Goal: Task Accomplishment & Management: Complete application form

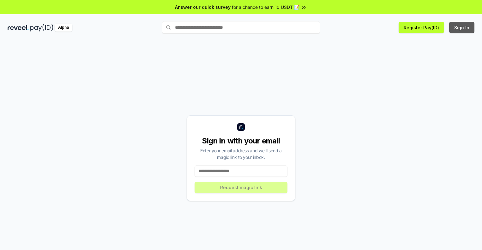
click at [462, 27] on button "Sign In" at bounding box center [461, 27] width 25 height 11
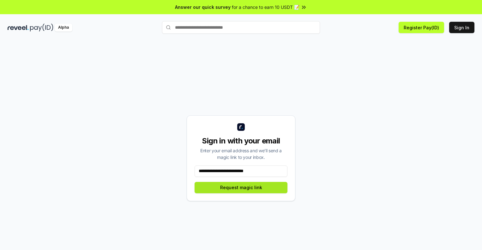
type input "**********"
click at [241, 188] on button "Request magic link" at bounding box center [241, 187] width 93 height 11
